Goal: Check status

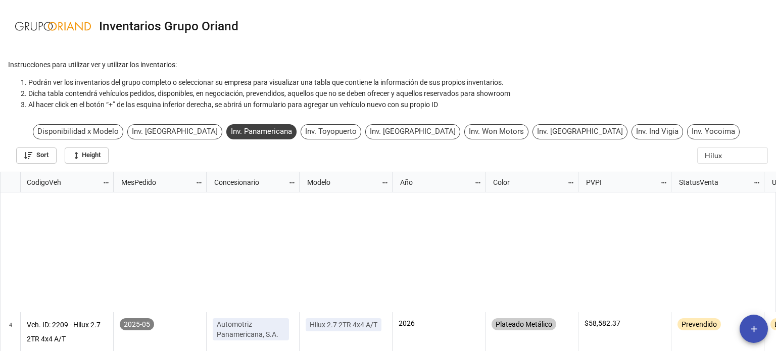
scroll to position [174, 770]
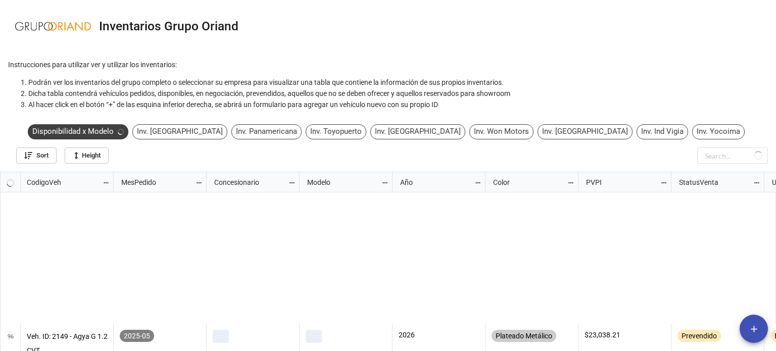
scroll to position [3837, 0]
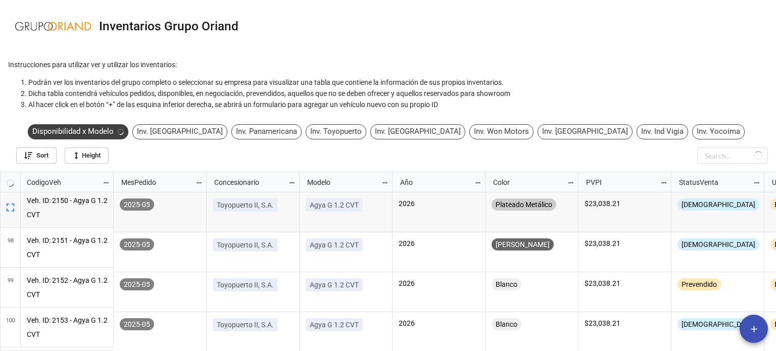
click at [366, 137] on div "Inv. Toyopuerto" at bounding box center [336, 131] width 61 height 15
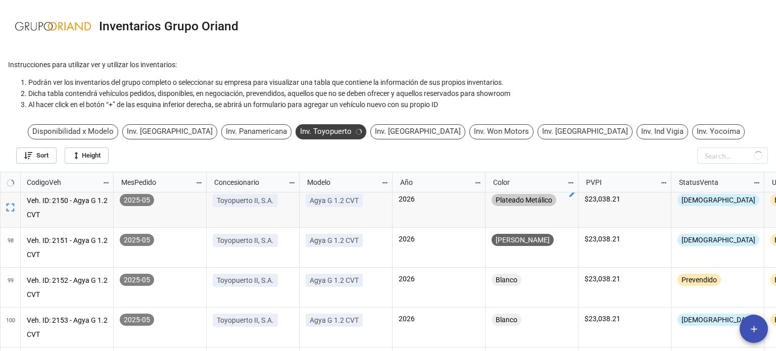
scroll to position [174, 770]
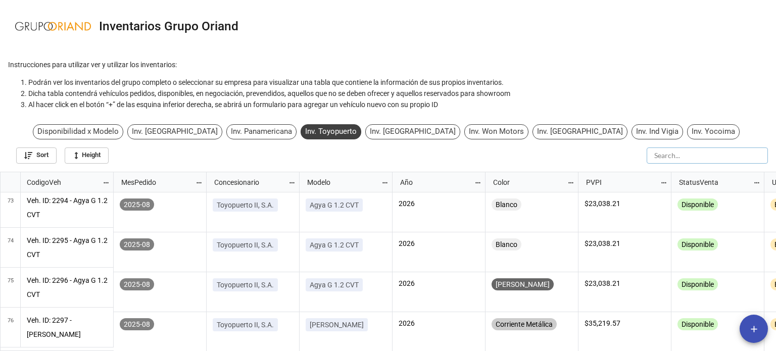
click at [733, 157] on input "text" at bounding box center [707, 156] width 121 height 16
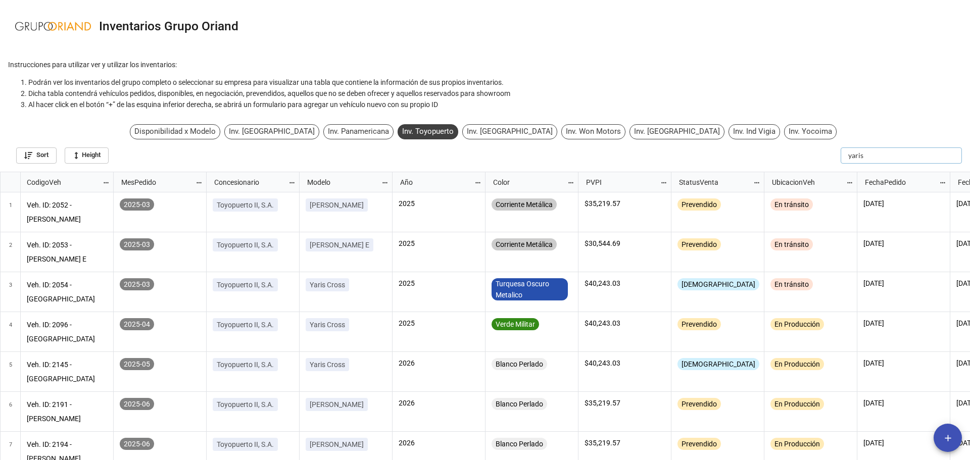
scroll to position [283, 964]
click at [210, 133] on div "Disponibilidad x Modelo" at bounding box center [175, 131] width 90 height 15
click at [776, 155] on input "yaris" at bounding box center [926, 156] width 71 height 16
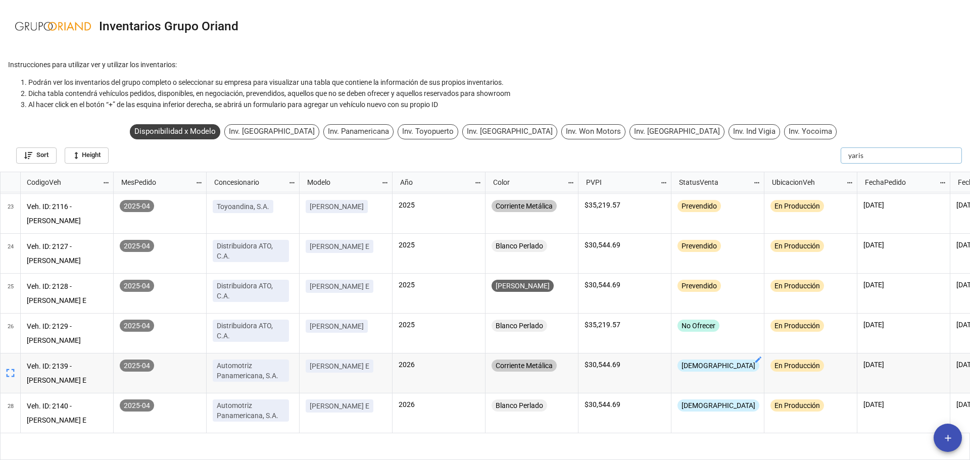
scroll to position [824, 0]
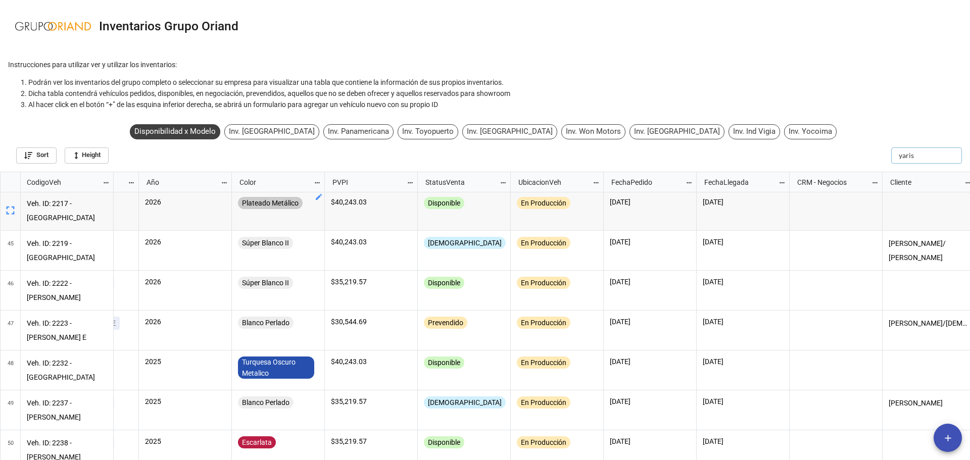
click at [776, 161] on input "yaris" at bounding box center [926, 156] width 71 height 16
click at [776, 160] on input "yaris" at bounding box center [901, 156] width 121 height 16
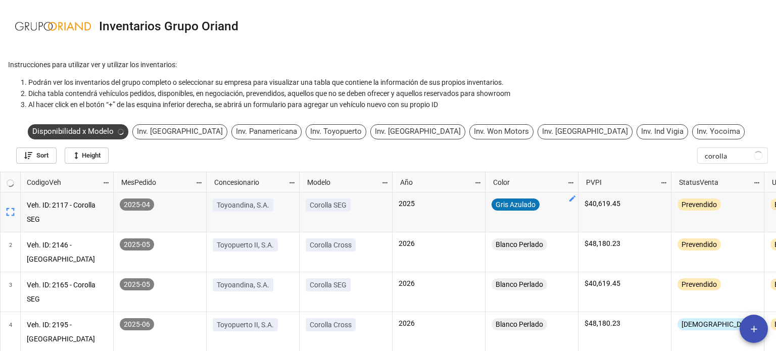
scroll to position [174, 770]
click at [729, 159] on input "corolla" at bounding box center [732, 156] width 71 height 16
click at [729, 159] on input "corolla" at bounding box center [707, 156] width 121 height 16
type input "79"
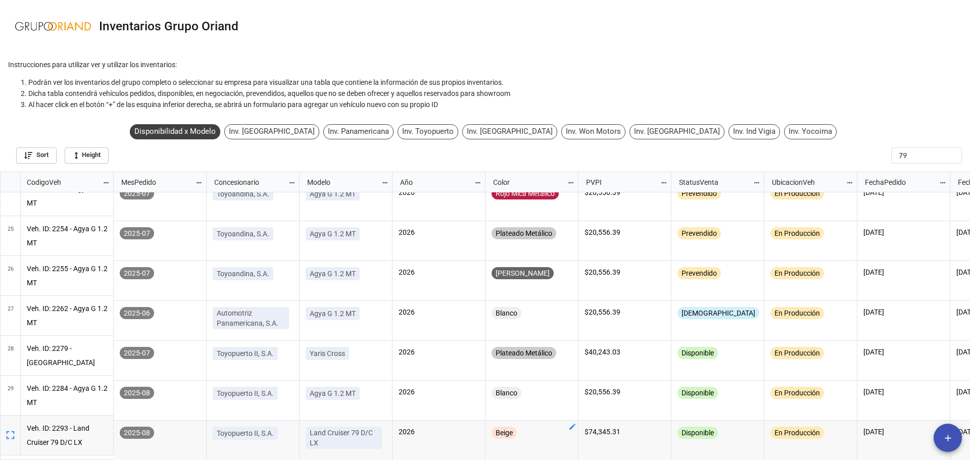
scroll to position [0, 139]
